Goal: Task Accomplishment & Management: Manage account settings

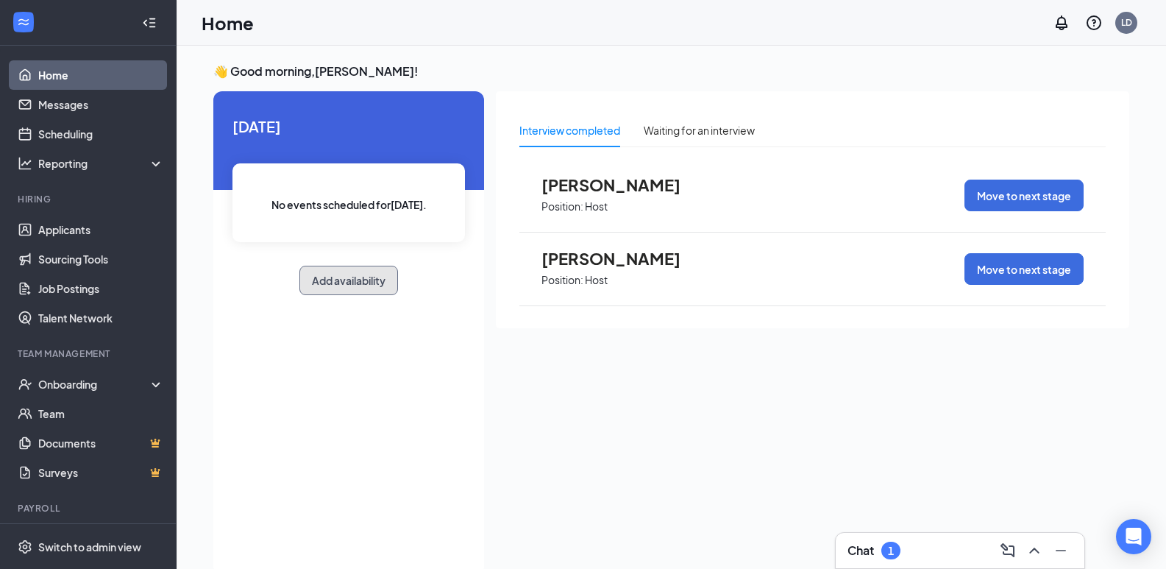
click at [355, 274] on button "Add availability" at bounding box center [348, 280] width 99 height 29
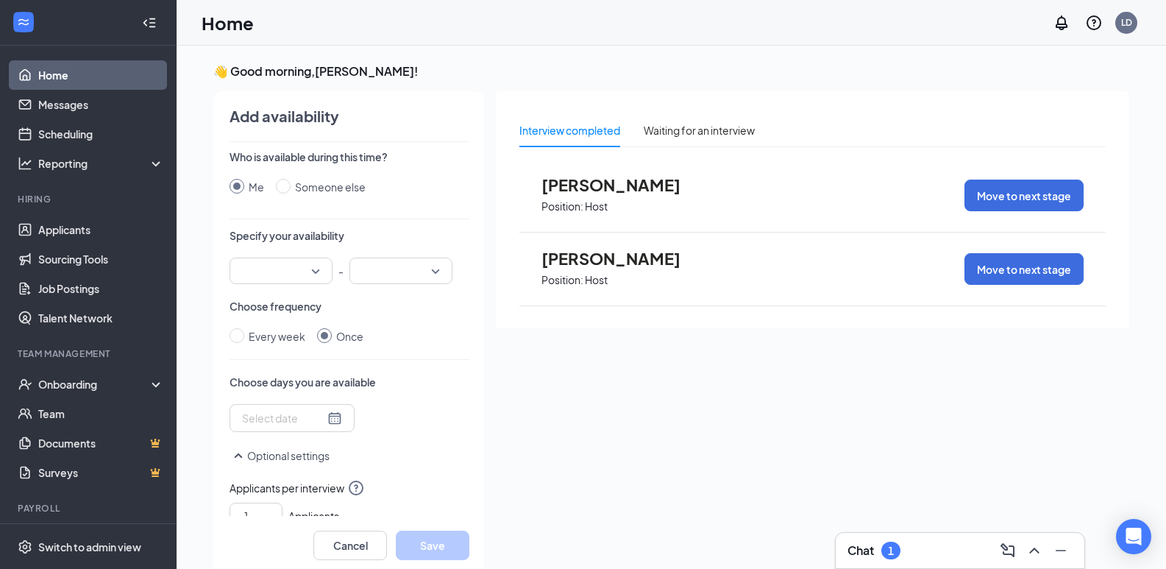
scroll to position [6, 0]
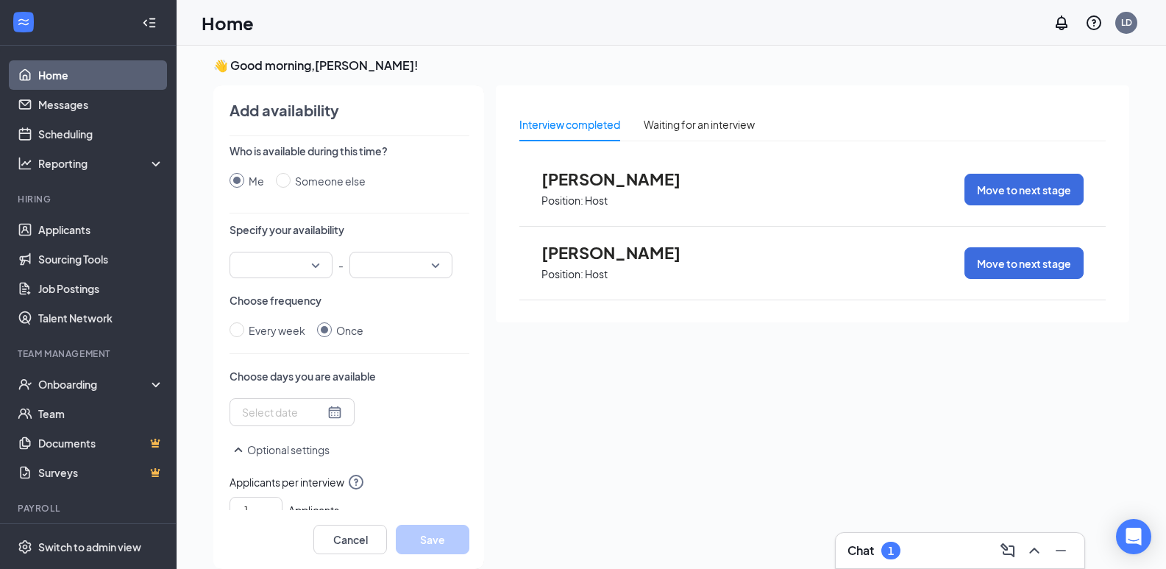
click at [312, 271] on input "search" at bounding box center [275, 264] width 75 height 25
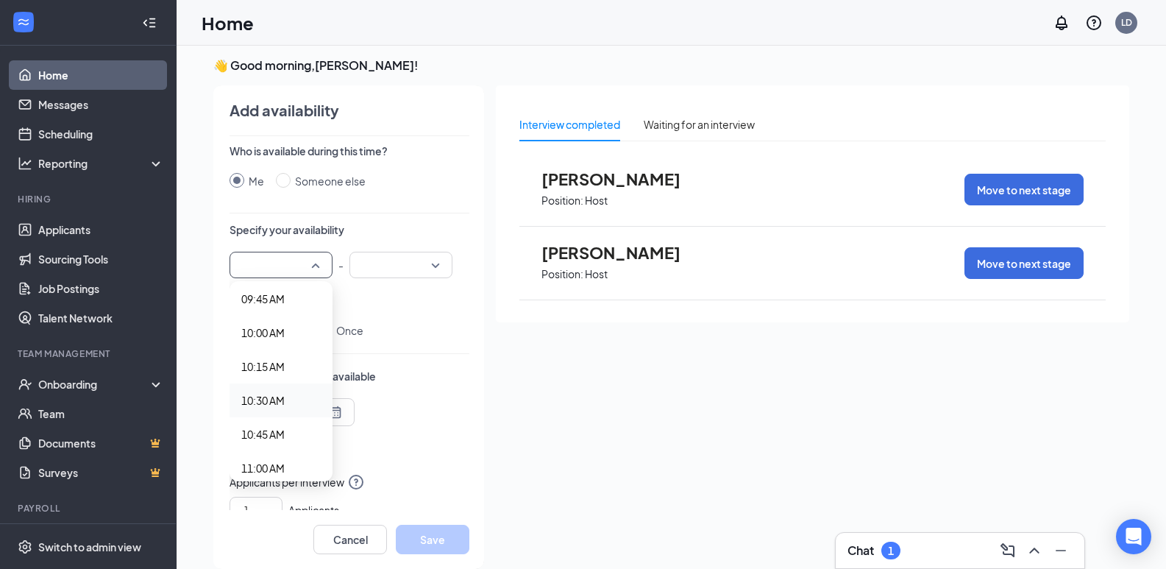
scroll to position [1324, 0]
click at [277, 392] on div "10:30 AM" at bounding box center [281, 401] width 103 height 34
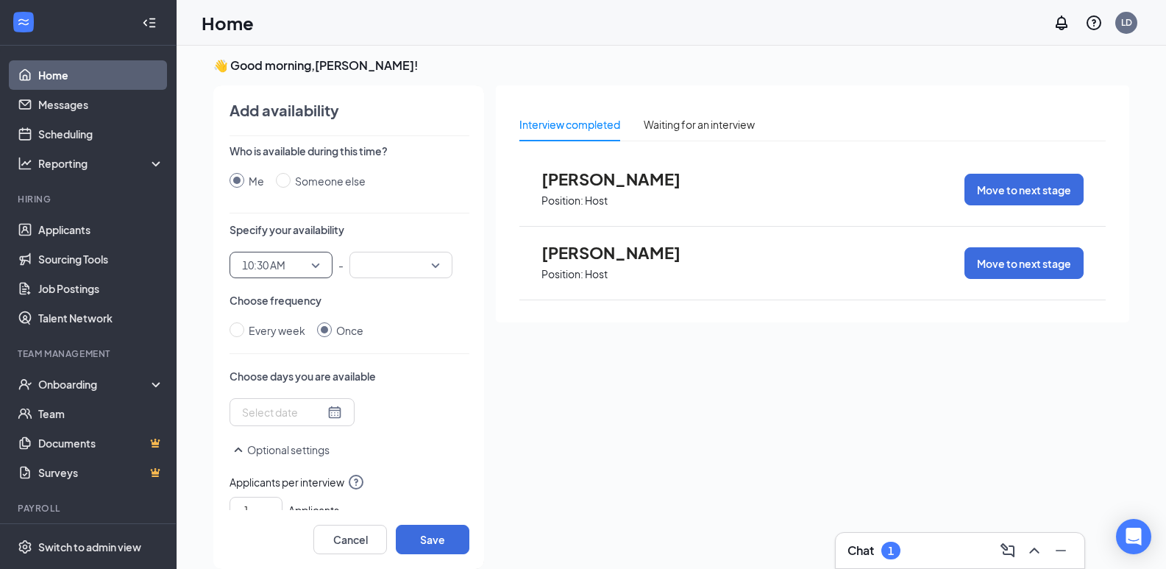
click at [386, 253] on input "search" at bounding box center [395, 264] width 75 height 25
click at [397, 396] on span "11:00 AM" at bounding box center [382, 395] width 43 height 16
click at [241, 338] on label "Every week" at bounding box center [271, 330] width 82 height 16
click at [241, 337] on input "Every week" at bounding box center [237, 329] width 15 height 15
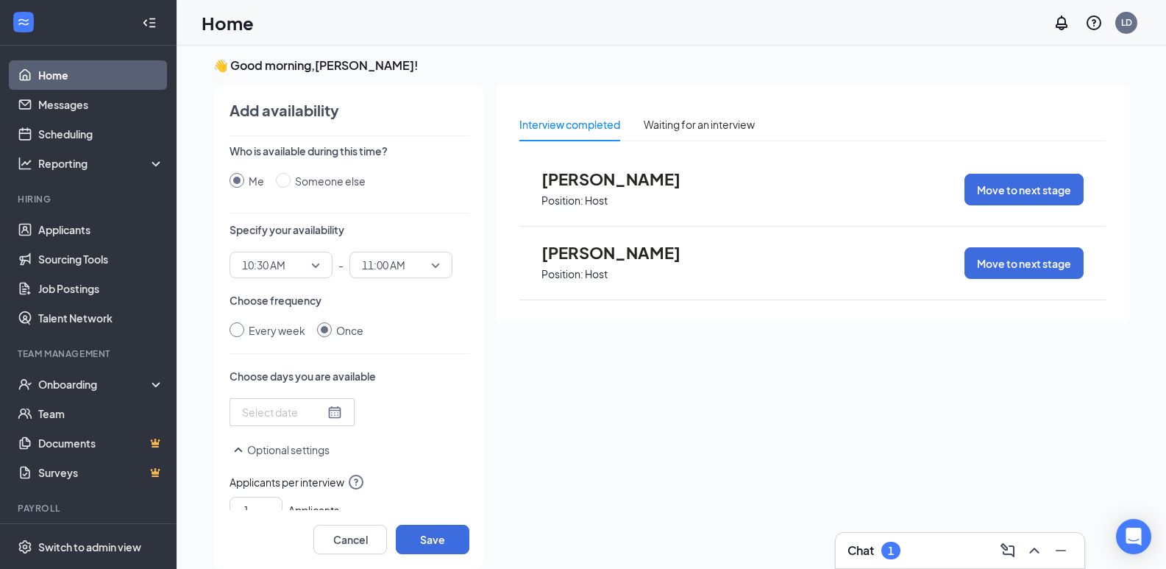
radio input "true"
radio input "false"
click at [322, 408] on div at bounding box center [317, 414] width 151 height 24
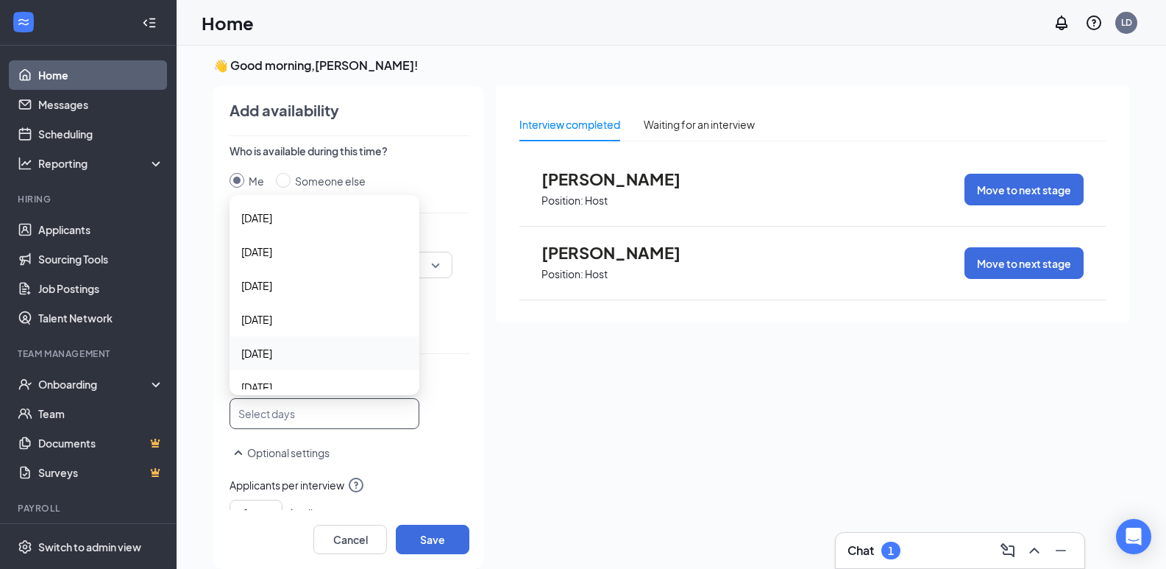
scroll to position [49, 0]
click at [313, 339] on span "[DATE]" at bounding box center [324, 338] width 166 height 16
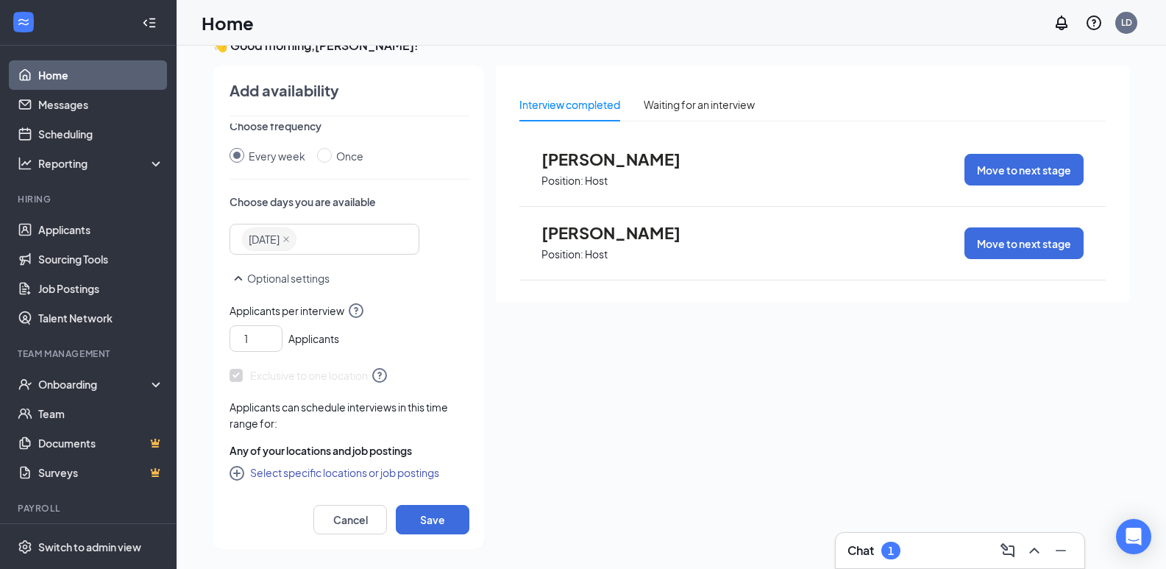
scroll to position [31, 0]
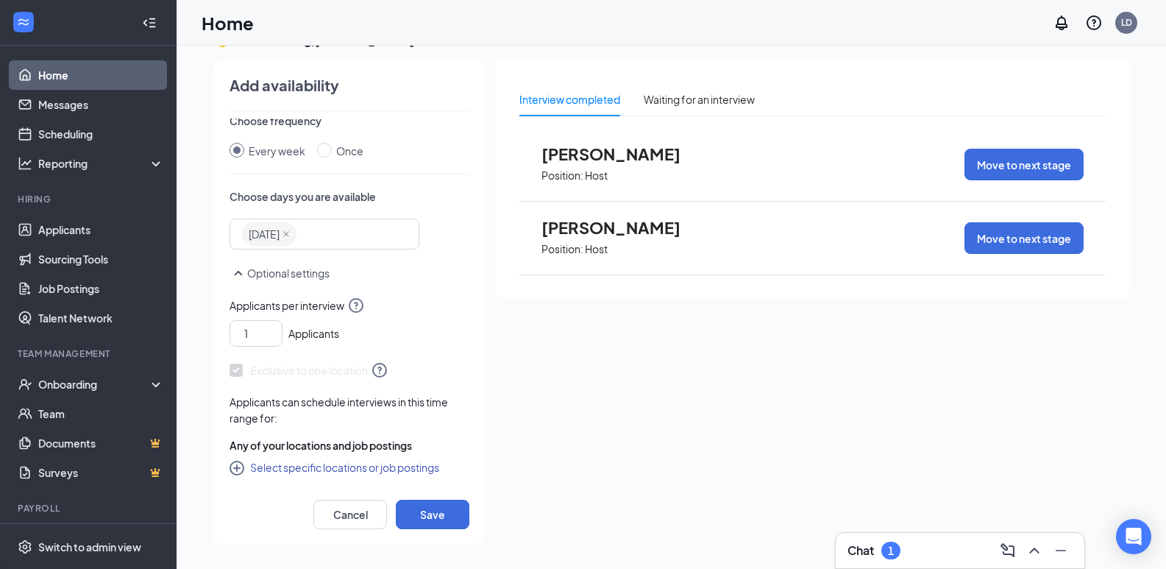
click at [370, 469] on button "Select specific locations or job postings" at bounding box center [335, 467] width 210 height 18
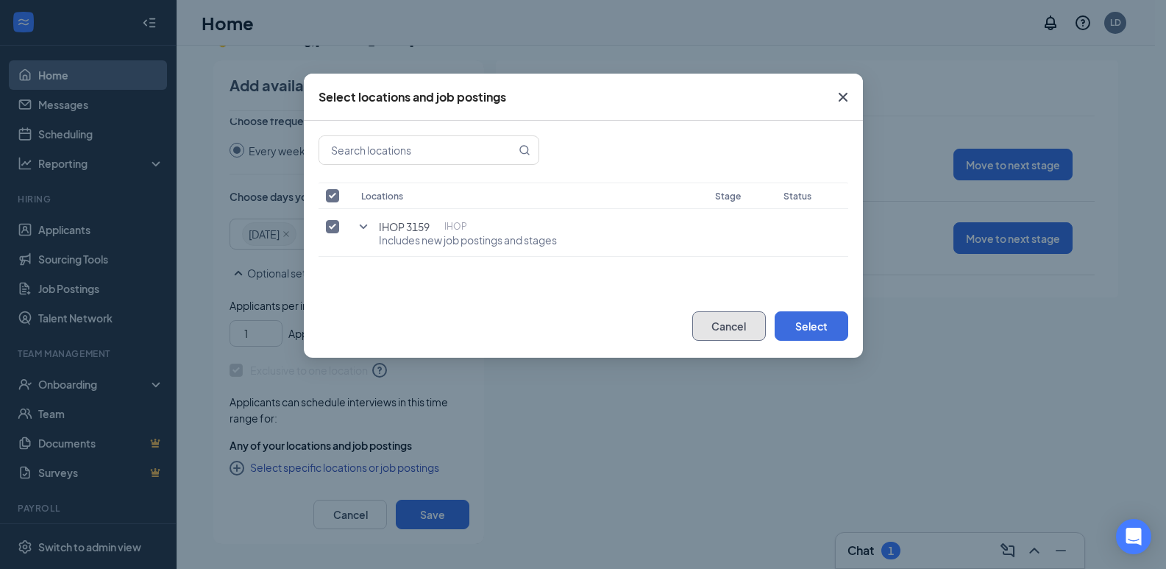
click at [735, 332] on button "Cancel" at bounding box center [729, 325] width 74 height 29
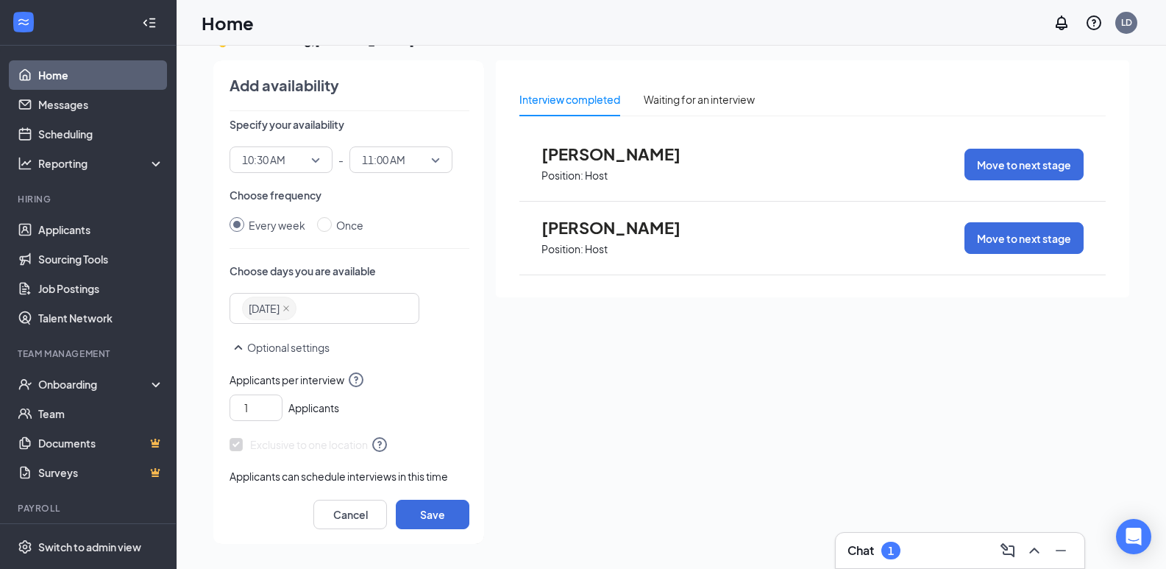
scroll to position [0, 0]
